Goal: Navigation & Orientation: Find specific page/section

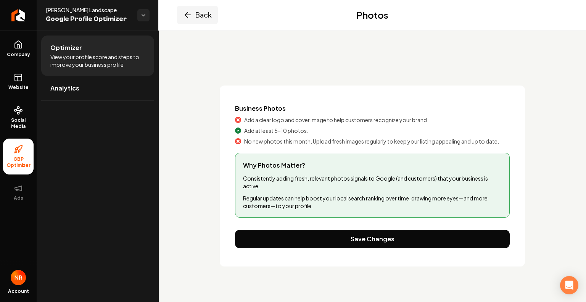
click at [199, 20] on button "Back" at bounding box center [197, 15] width 41 height 18
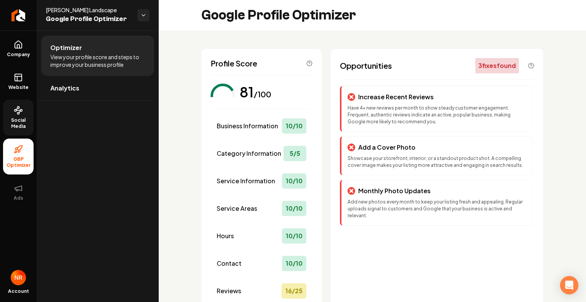
click at [11, 120] on span "Social Media" at bounding box center [18, 123] width 31 height 12
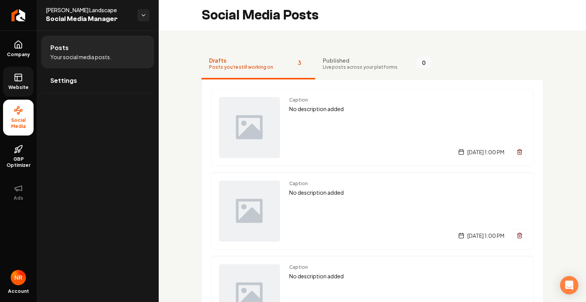
click at [16, 87] on span "Website" at bounding box center [18, 87] width 26 height 6
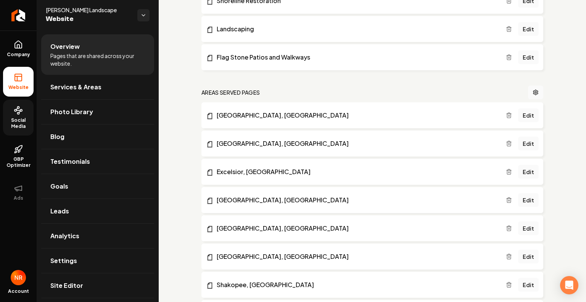
scroll to position [524, 0]
